Goal: Transaction & Acquisition: Purchase product/service

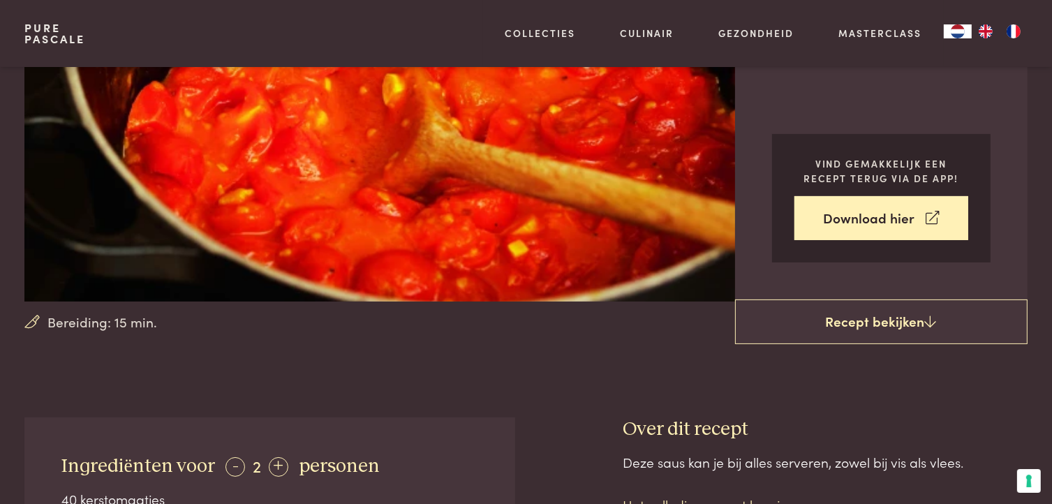
scroll to position [349, 0]
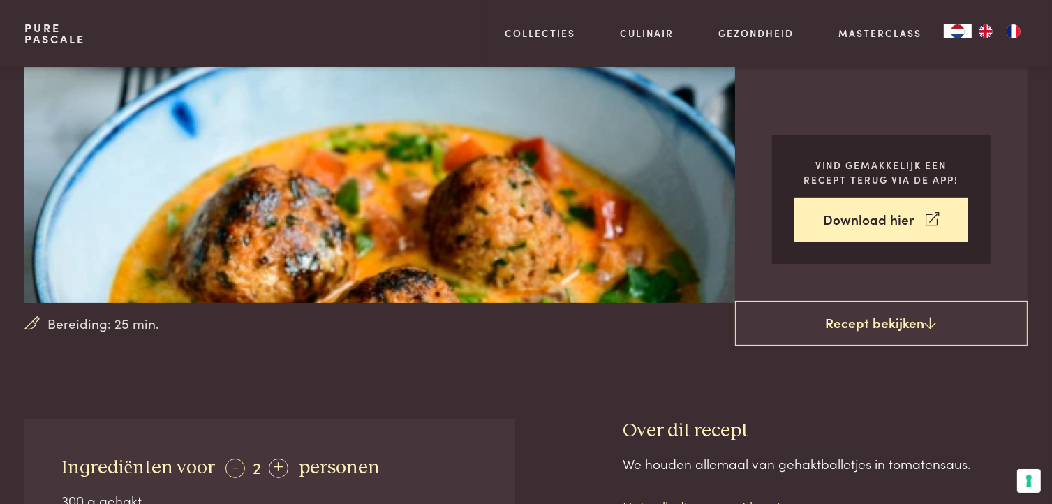
scroll to position [209, 0]
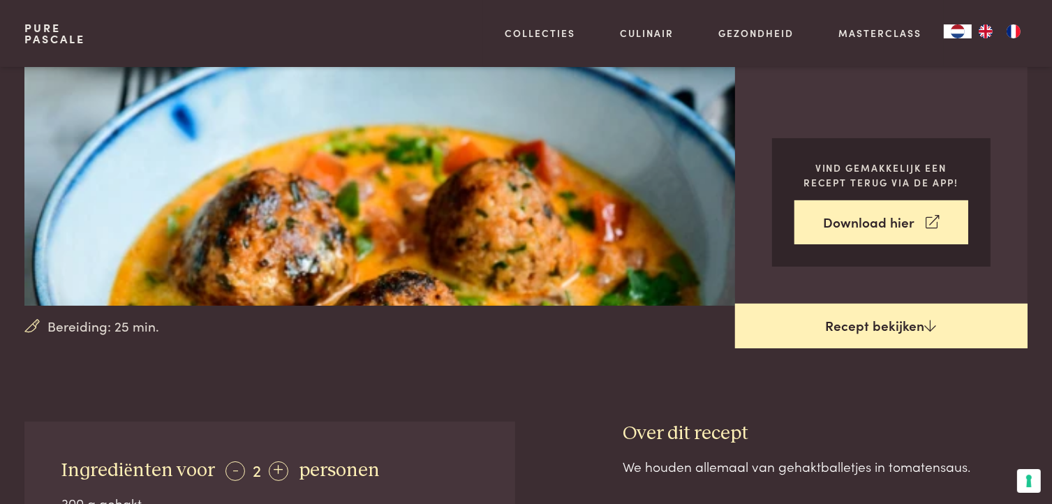
click at [882, 325] on link "Recept bekijken" at bounding box center [881, 326] width 293 height 45
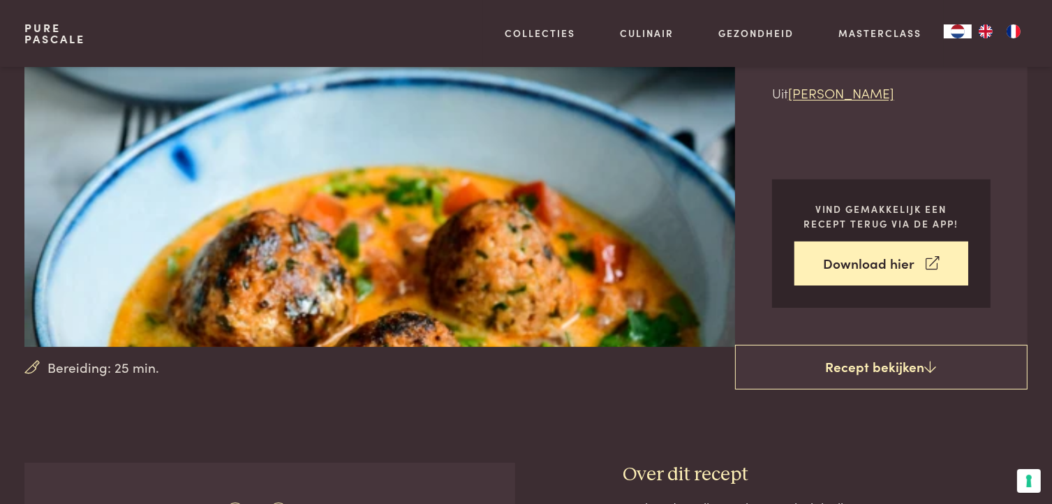
scroll to position [142, 0]
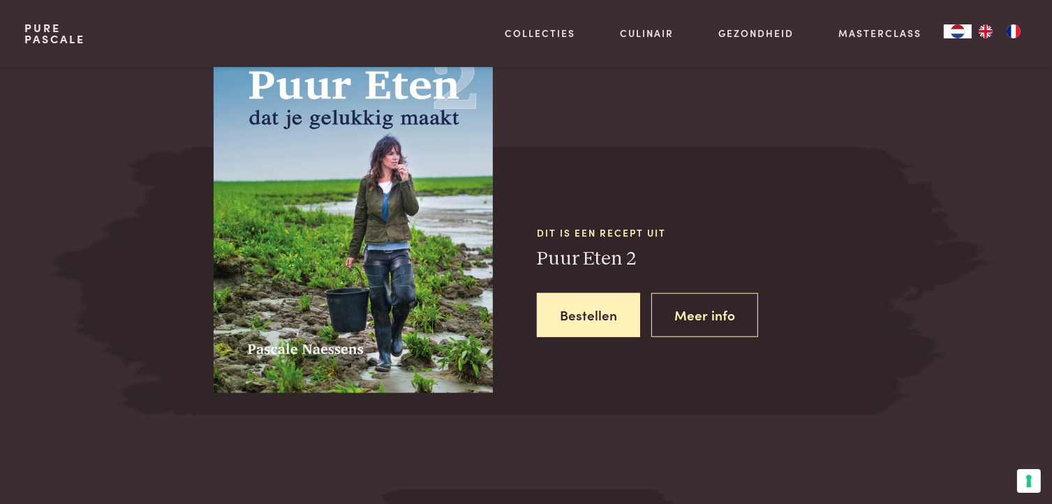
scroll to position [1165, 0]
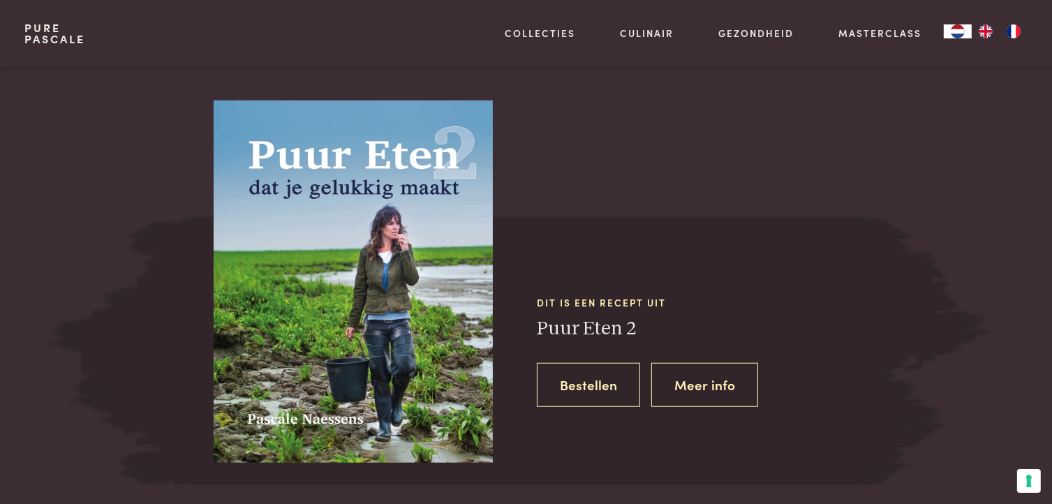
click at [585, 385] on link "Bestellen" at bounding box center [588, 385] width 103 height 44
